Goal: Find specific page/section: Find specific page/section

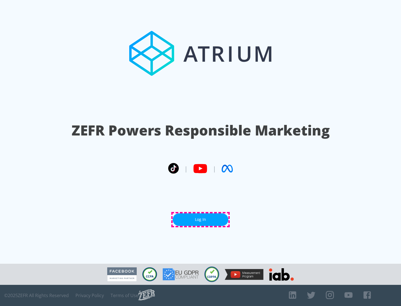
click at [200, 219] on link "Log In" at bounding box center [200, 219] width 56 height 13
